Goal: Task Accomplishment & Management: Manage account settings

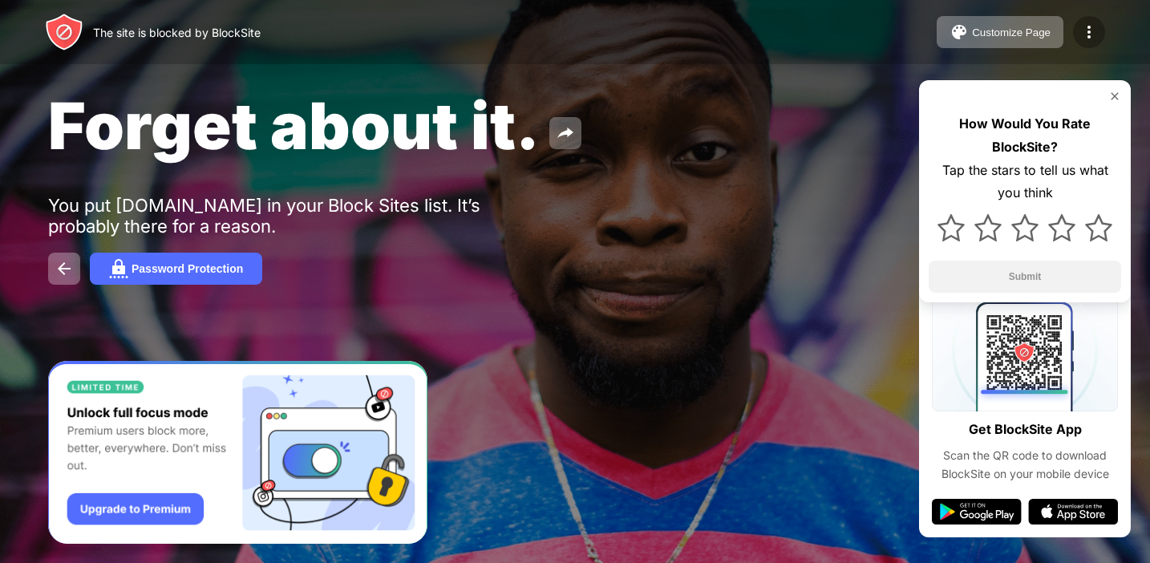
click at [1088, 29] on img at bounding box center [1088, 31] width 19 height 19
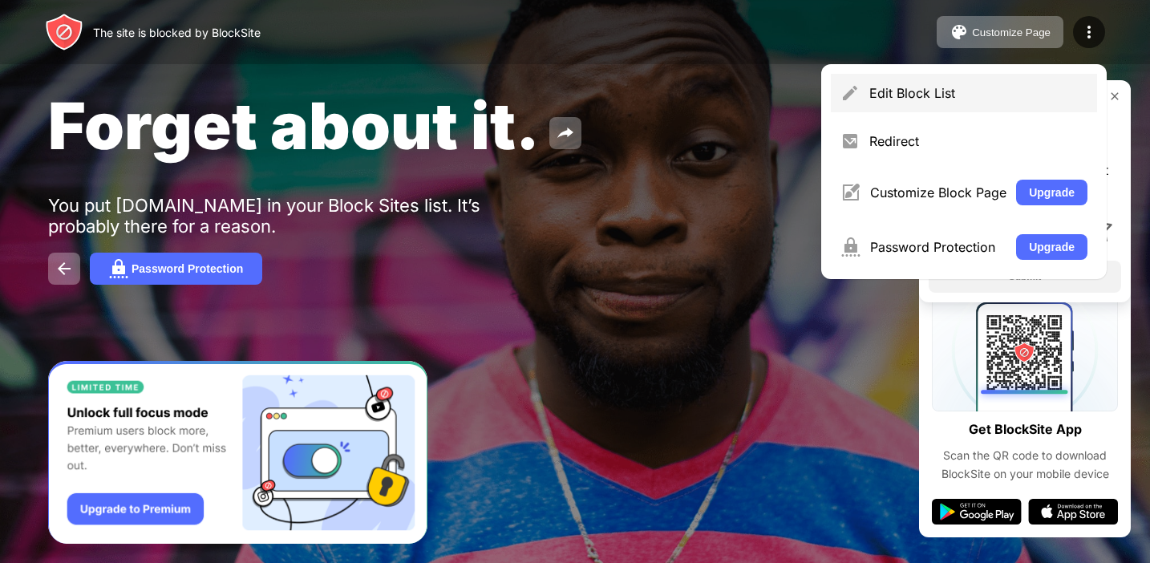
click at [910, 75] on div "Edit Block List" at bounding box center [964, 93] width 266 height 38
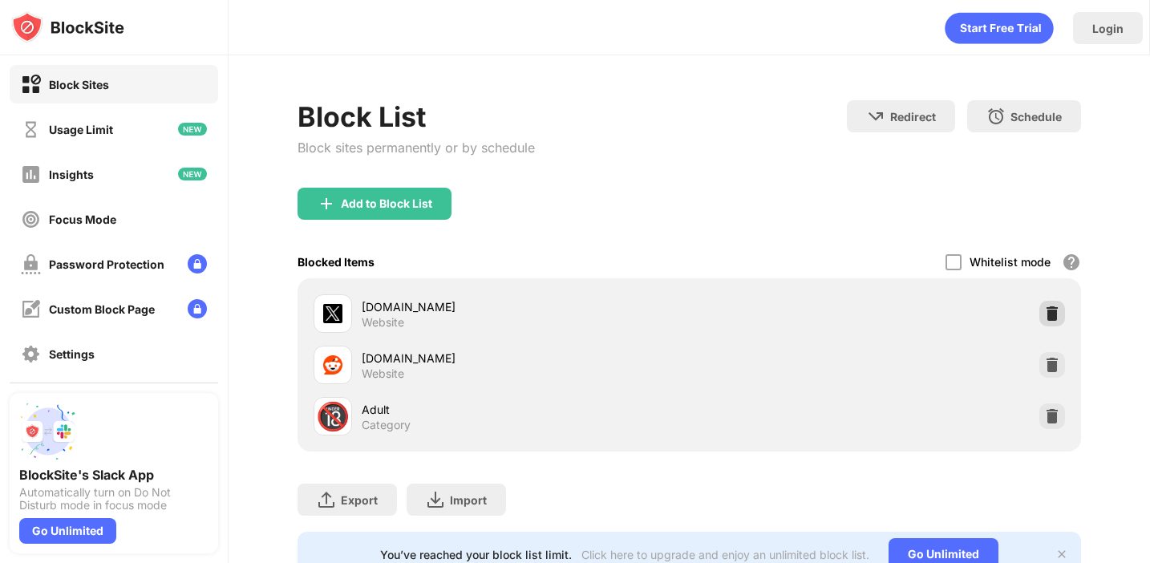
click at [1046, 310] on img at bounding box center [1052, 313] width 16 height 16
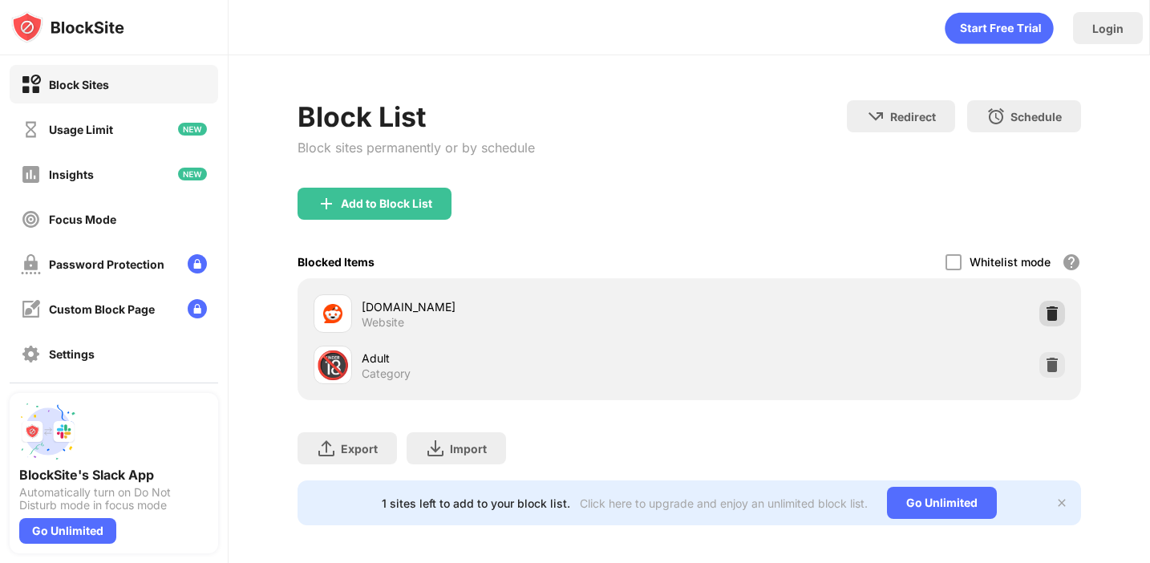
click at [1053, 320] on img at bounding box center [1052, 313] width 16 height 16
